Goal: Information Seeking & Learning: Understand process/instructions

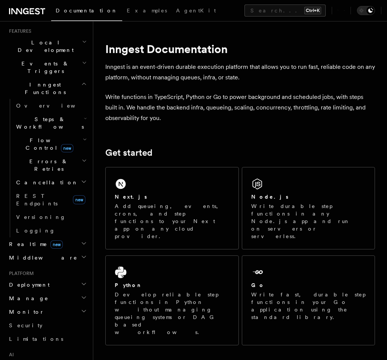
scroll to position [180, 0]
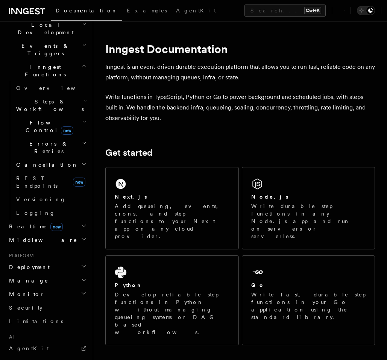
click at [56, 219] on h2 "Realtime new" at bounding box center [47, 226] width 82 height 14
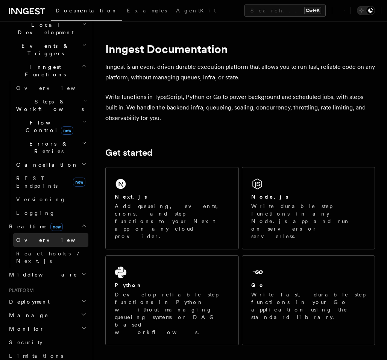
click at [51, 233] on link "Overview" at bounding box center [50, 240] width 75 height 14
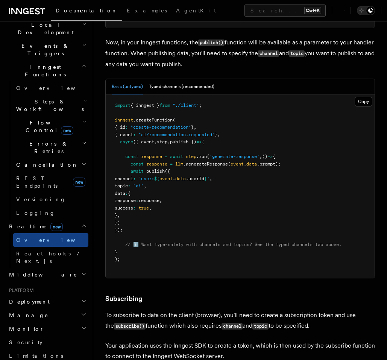
scroll to position [676, 0]
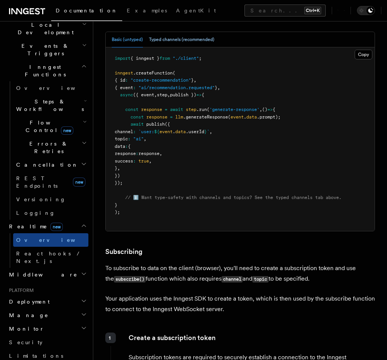
click at [172, 47] on button "Typed channels (recommended)" at bounding box center [181, 39] width 65 height 15
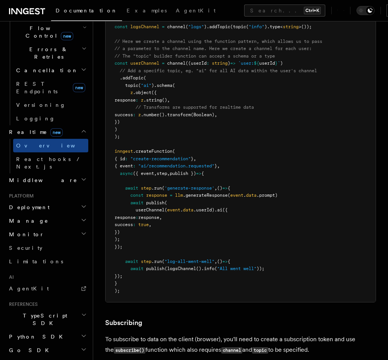
scroll to position [284, 0]
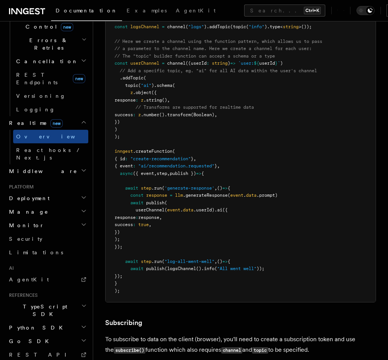
click at [56, 300] on h2 "TypeScript SDK" at bounding box center [47, 310] width 82 height 21
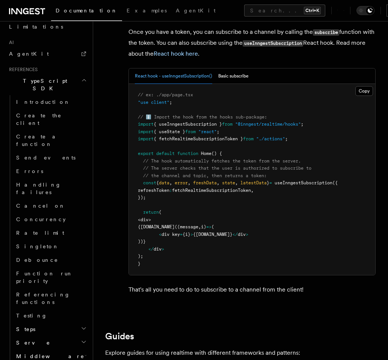
scroll to position [1488, 0]
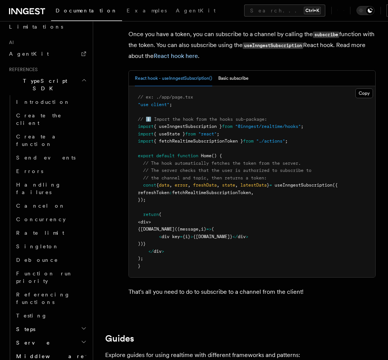
click at [175, 129] on span "{ useInngestSubscription }" at bounding box center [188, 126] width 68 height 5
copy code "import { useInngestSubscription } from "@inngest/realtime/hooks" ;"
click at [176, 144] on span "{ fetchRealtimeSubscriptionToken }" at bounding box center [198, 140] width 89 height 5
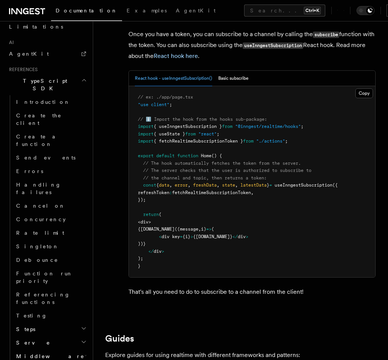
click at [169, 195] on span "refreshToken" at bounding box center [154, 192] width 32 height 5
copy code "refreshToken : fetchRealtimeSubscriptionToken ,"
click at [201, 195] on span "fetchRealtimeSubscriptionToken" at bounding box center [211, 192] width 79 height 5
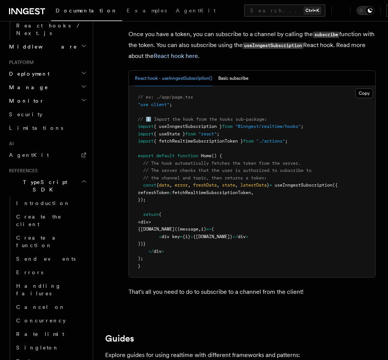
scroll to position [392, 0]
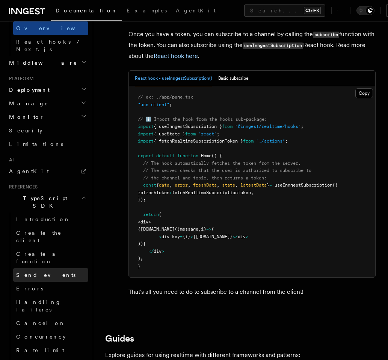
click at [49, 268] on link "Send events" at bounding box center [50, 275] width 75 height 14
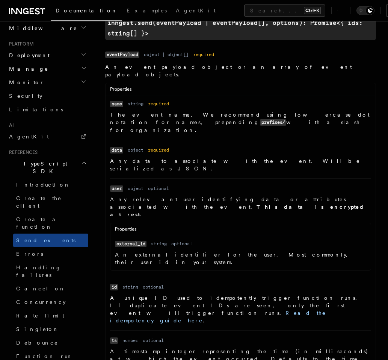
scroll to position [271, 0]
